Goal: Task Accomplishment & Management: Use online tool/utility

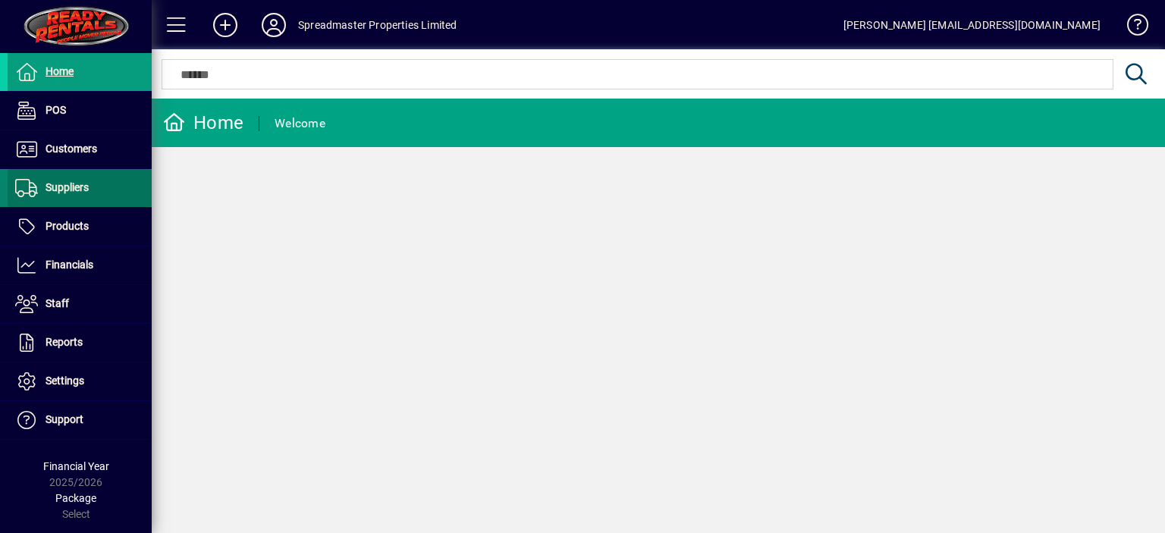
click at [86, 187] on span "Suppliers" at bounding box center [66, 187] width 43 height 12
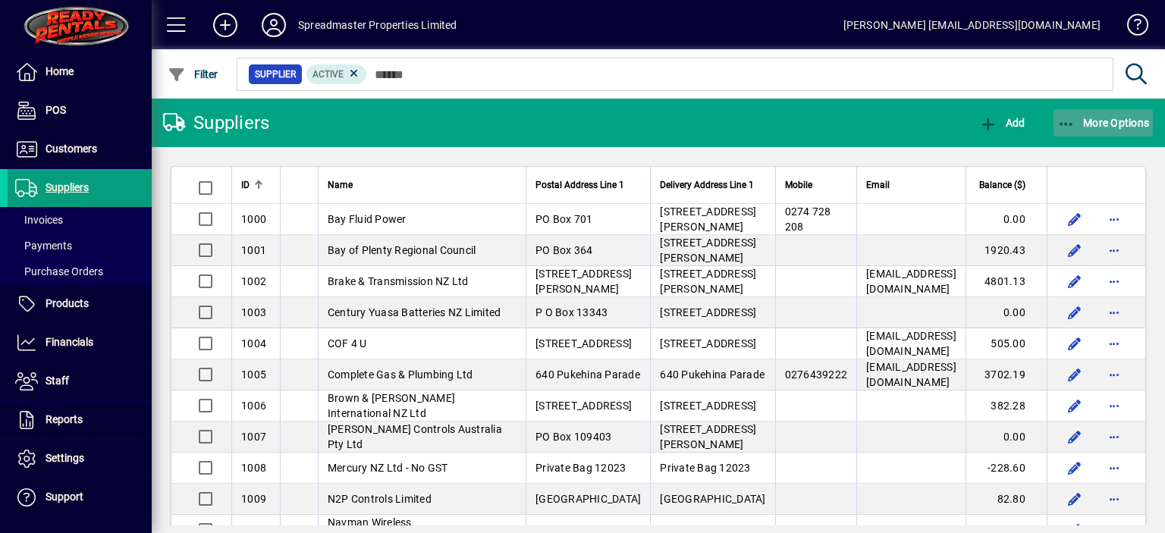
click at [1104, 121] on span "More Options" at bounding box center [1103, 123] width 93 height 12
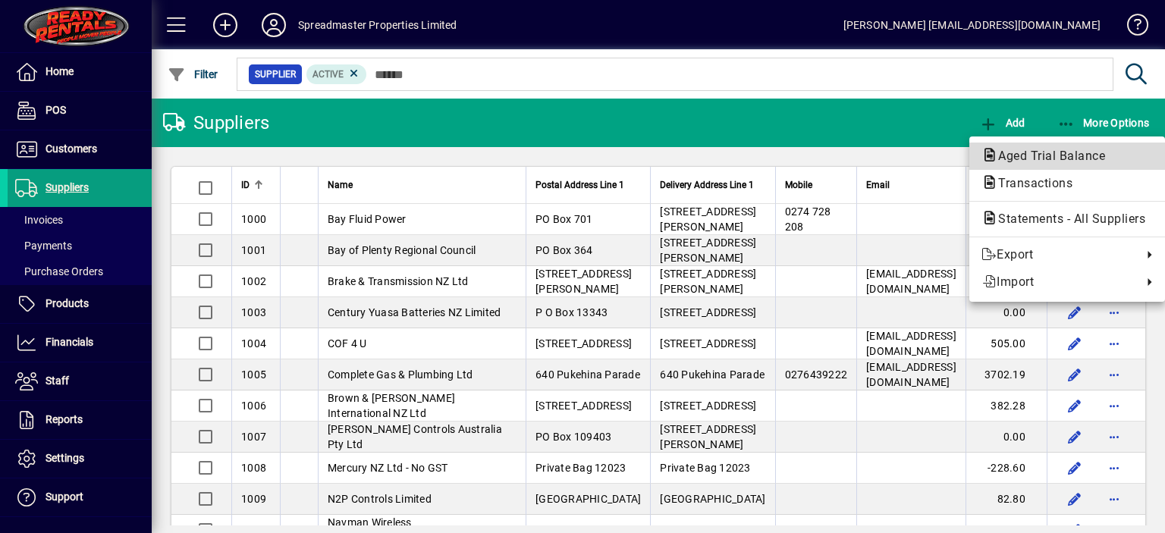
click at [1012, 152] on span "Aged Trial Balance" at bounding box center [1046, 156] width 131 height 14
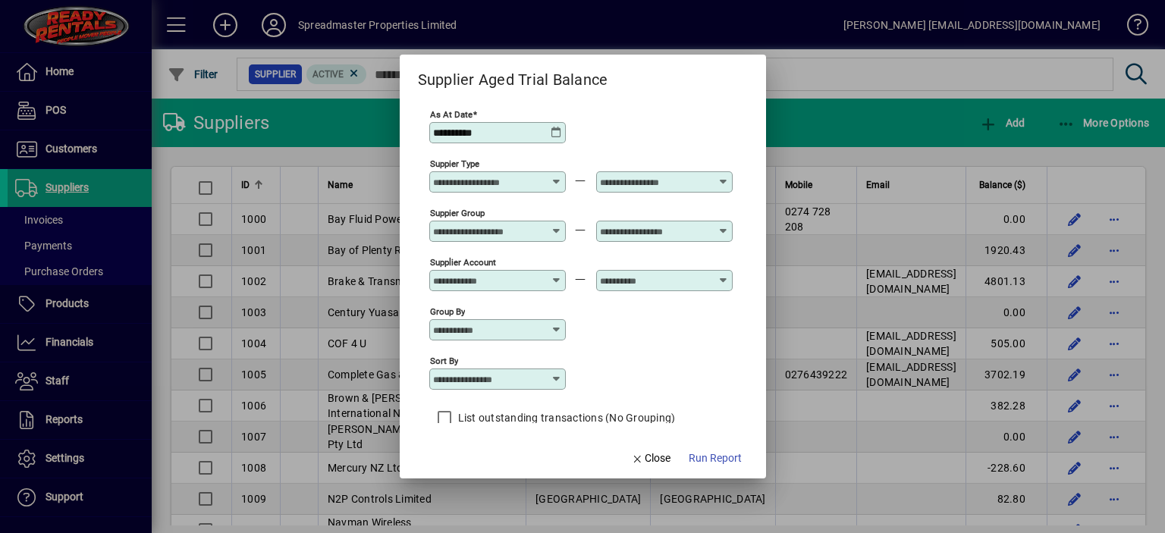
click at [557, 375] on icon at bounding box center [557, 379] width 12 height 12
click at [479, 448] on div "Supplier Name" at bounding box center [477, 454] width 73 height 16
type input "**********"
click at [703, 459] on span "Run Report" at bounding box center [715, 458] width 53 height 16
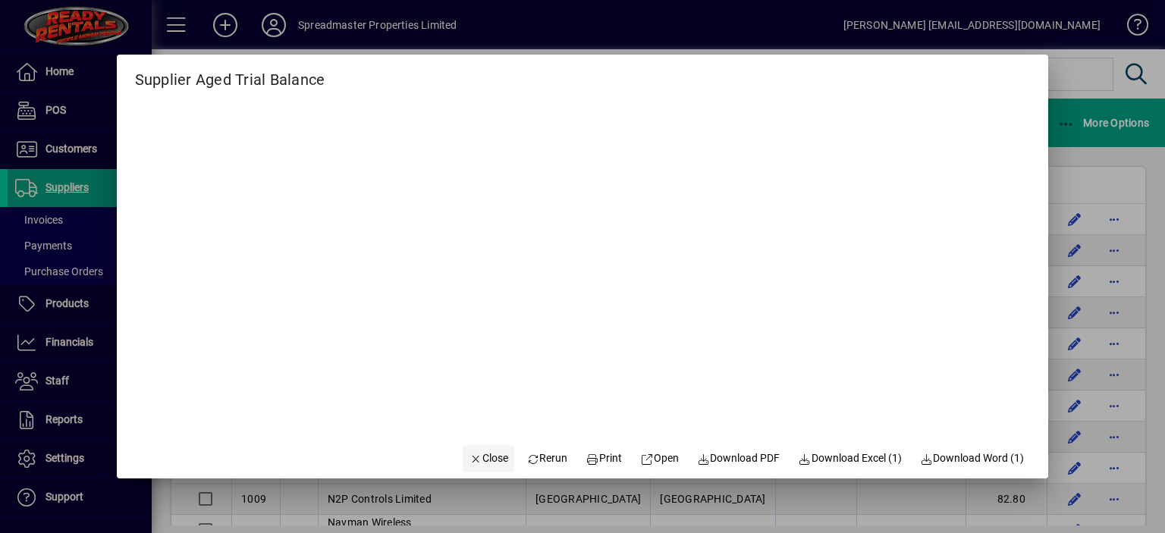
drag, startPoint x: 479, startPoint y: 460, endPoint x: 487, endPoint y: 460, distance: 7.6
click at [480, 460] on span "Close" at bounding box center [488, 458] width 39 height 16
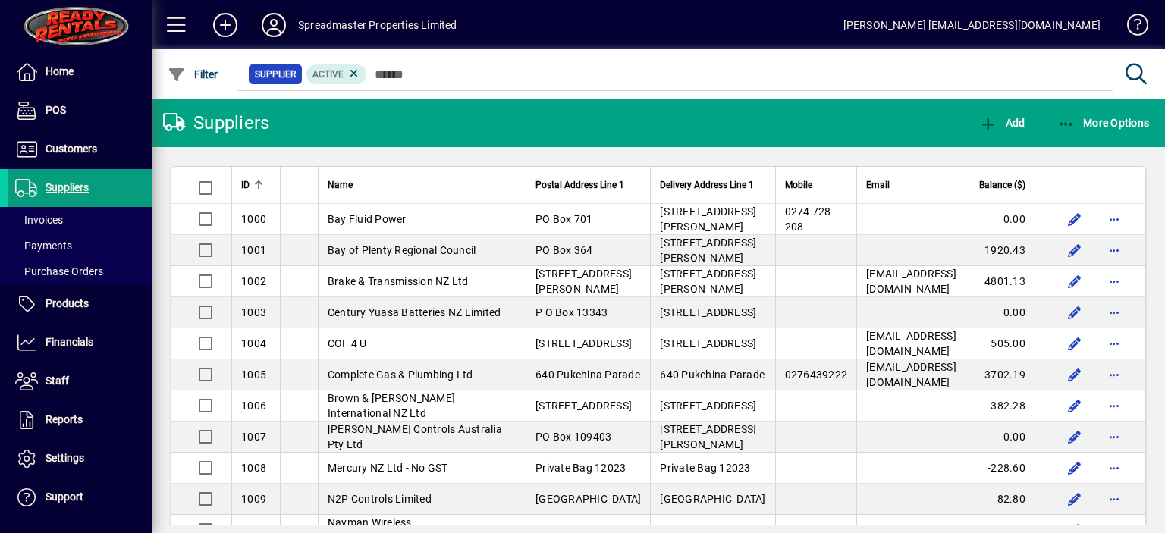
click at [271, 27] on icon at bounding box center [274, 25] width 30 height 24
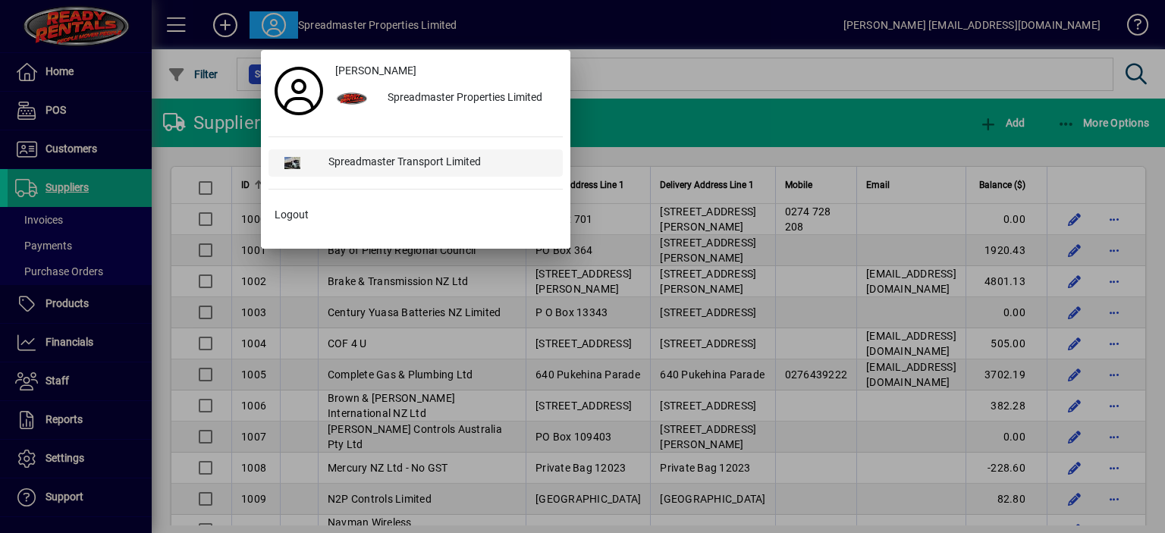
click at [365, 162] on div "Spreadmaster Transport Limited" at bounding box center [439, 162] width 246 height 27
